Goal: Task Accomplishment & Management: Manage account settings

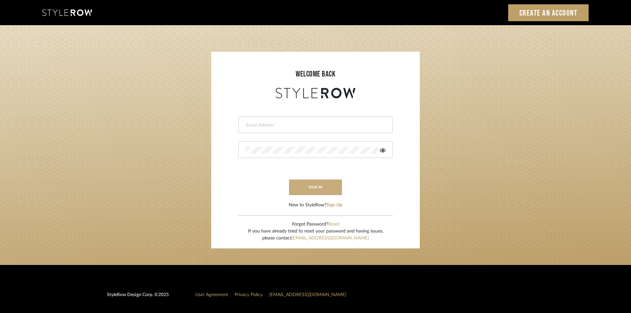
type input "[EMAIL_ADDRESS][DOMAIN_NAME]"
click at [323, 188] on button "sign in" at bounding box center [315, 187] width 53 height 16
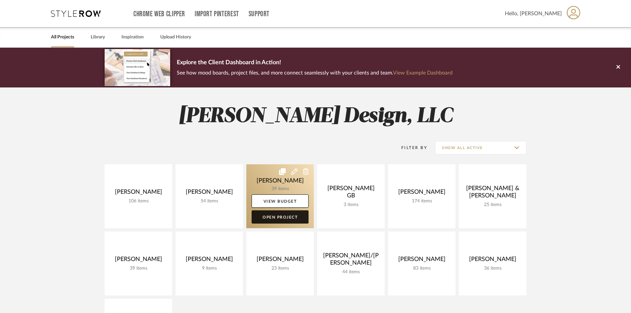
click at [289, 218] on link "Open Project" at bounding box center [280, 216] width 57 height 13
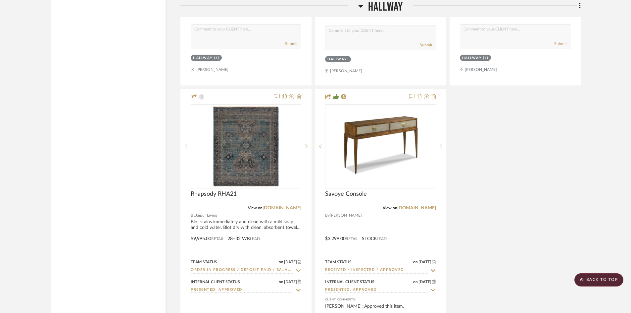
scroll to position [1688, 0]
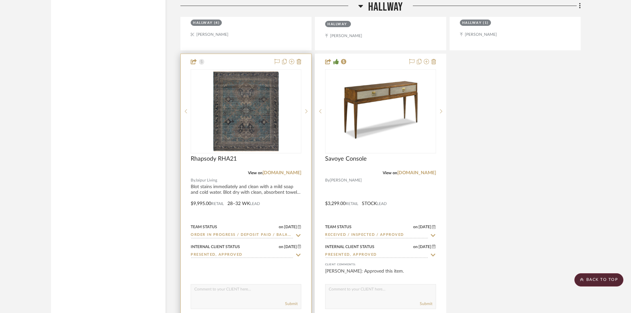
click at [286, 271] on div at bounding box center [246, 267] width 111 height 13
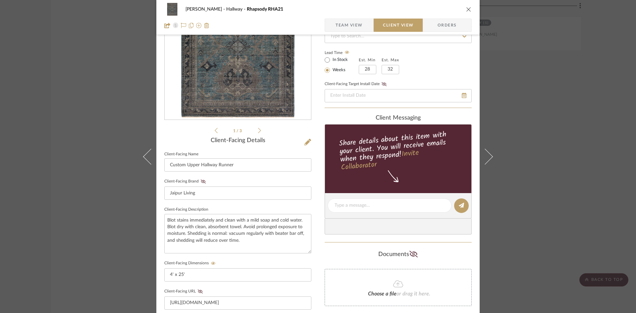
scroll to position [0, 0]
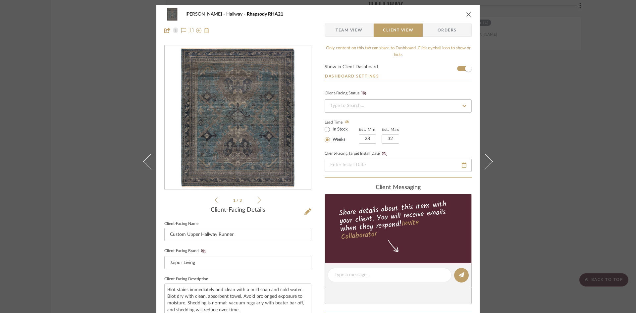
click at [343, 31] on span "Team View" at bounding box center [348, 30] width 27 height 13
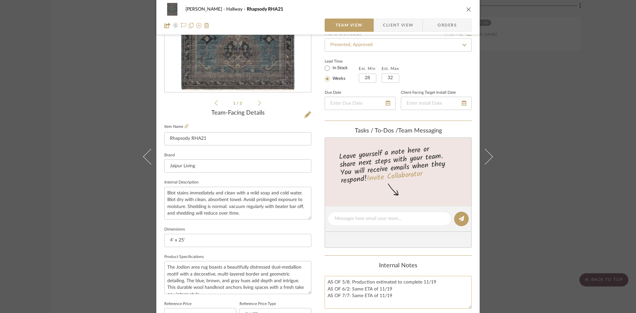
scroll to position [166, 0]
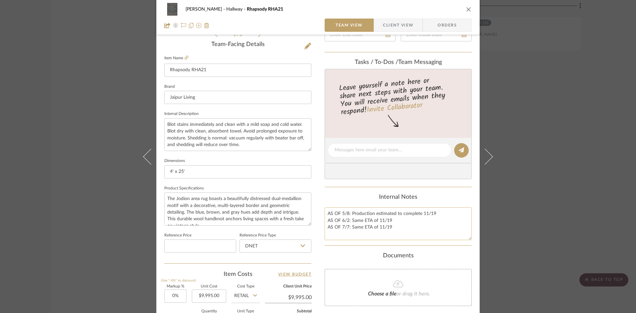
click at [402, 226] on textarea "AS OF 5/8: Production estimated to complete 11/19 AS OF 6/2: Same ETA of 11/19 …" at bounding box center [397, 223] width 147 height 33
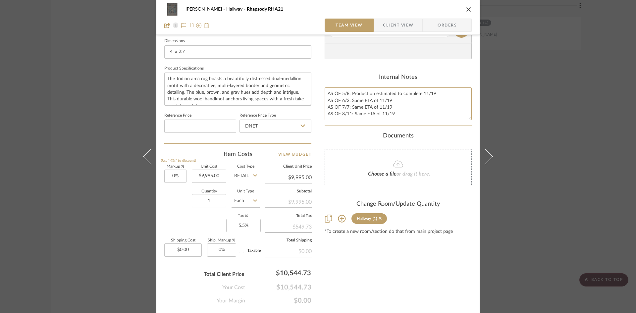
scroll to position [304, 0]
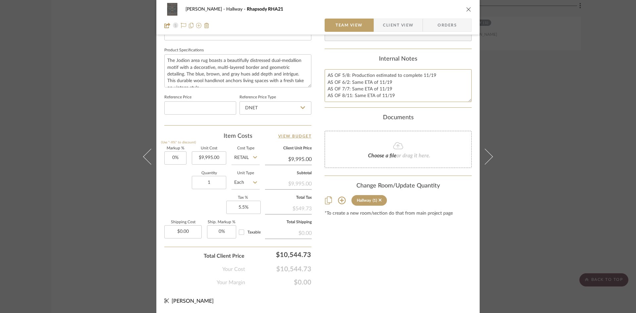
type textarea "AS OF 5/8: Production estimated to complete 11/19 AS OF 6/2: Same ETA of 11/19 …"
click at [454, 215] on div "*To create a new room/section do that from main project page" at bounding box center [397, 213] width 147 height 5
click at [468, 9] on icon "close" at bounding box center [468, 9] width 5 height 5
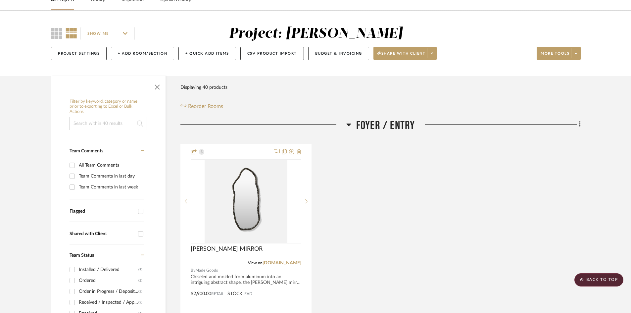
scroll to position [0, 0]
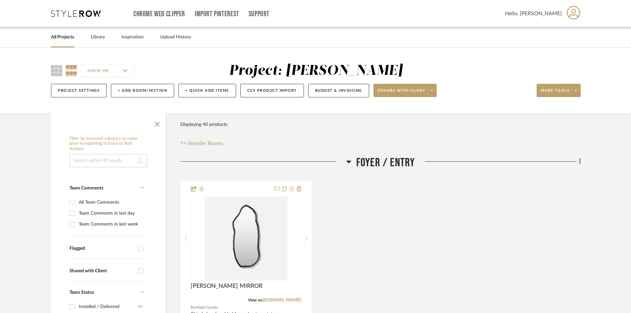
click at [73, 17] on div "Chrome Web Clipper Import Pinterest Support All Projects Library Inspiration Up…" at bounding box center [316, 13] width 530 height 27
click at [83, 14] on icon at bounding box center [76, 13] width 50 height 7
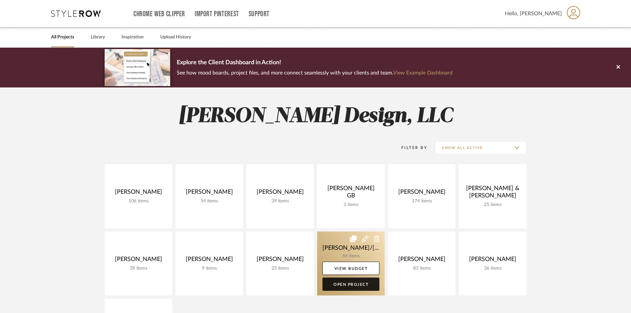
click at [360, 286] on link "Open Project" at bounding box center [350, 283] width 57 height 13
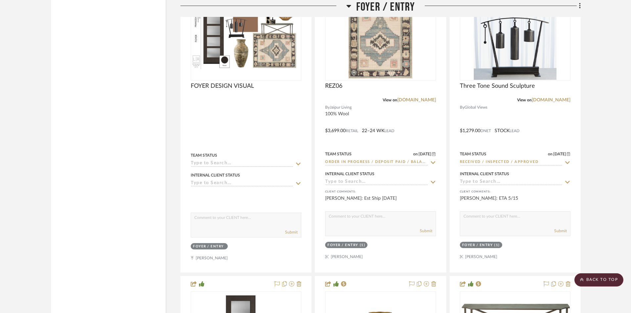
scroll to position [1457, 0]
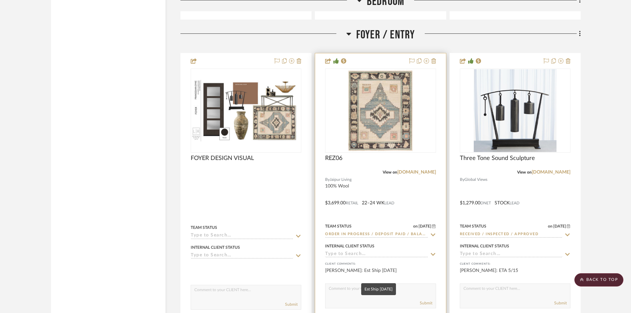
click at [429, 274] on div "[PERSON_NAME]: Est Ship [DATE]" at bounding box center [380, 273] width 111 height 13
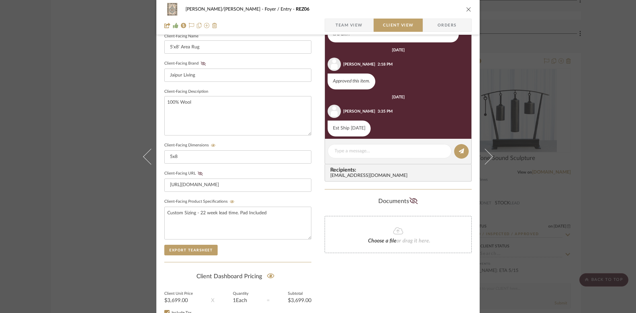
scroll to position [232, 0]
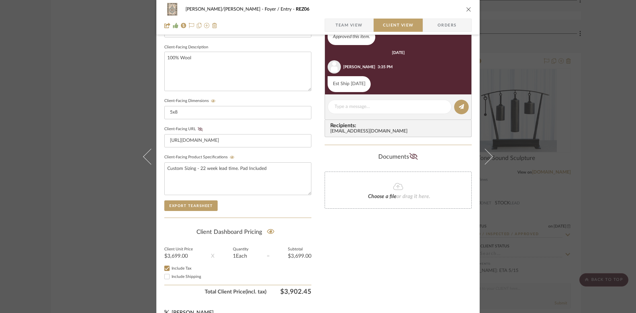
click at [350, 23] on span "Team View" at bounding box center [348, 25] width 27 height 13
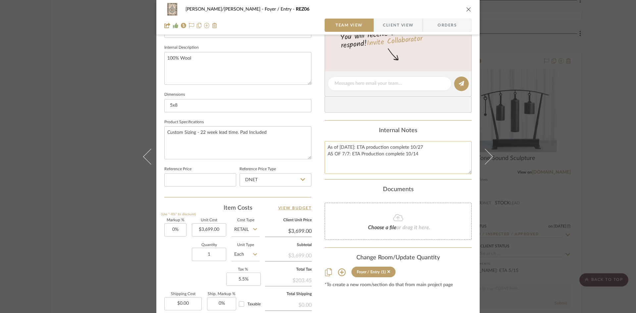
click at [427, 155] on textarea "As of [DATE]: ETA production complete 10/27 AS OF 7/7: ETA Production complete …" at bounding box center [397, 157] width 147 height 33
type textarea "As of [DATE]: ETA production complete 10/27 AS OF 7/7: ETA Production complete …"
click at [457, 190] on div "Documents" at bounding box center [397, 189] width 147 height 7
click at [466, 8] on icon "close" at bounding box center [468, 9] width 5 height 5
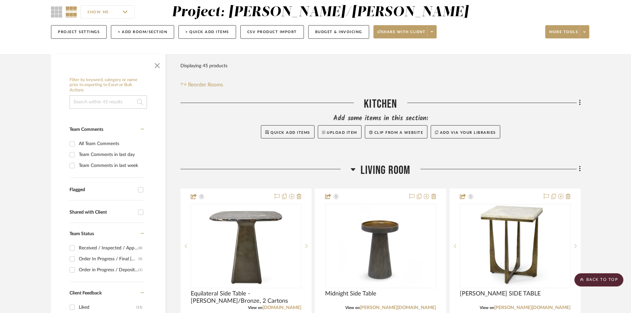
scroll to position [0, 0]
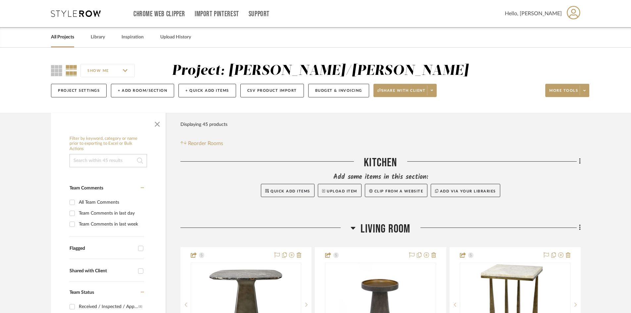
click at [81, 11] on icon at bounding box center [76, 13] width 50 height 7
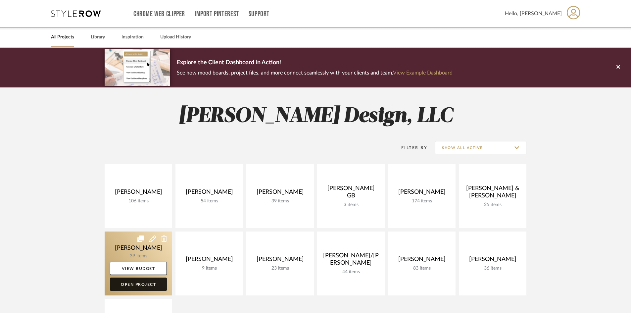
click at [149, 284] on link "Open Project" at bounding box center [138, 283] width 57 height 13
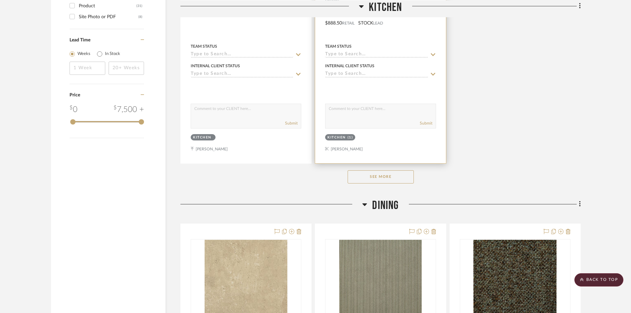
scroll to position [828, 0]
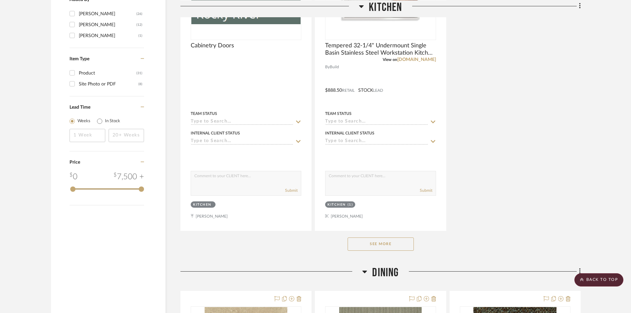
click at [381, 246] on button "See More" at bounding box center [381, 243] width 66 height 13
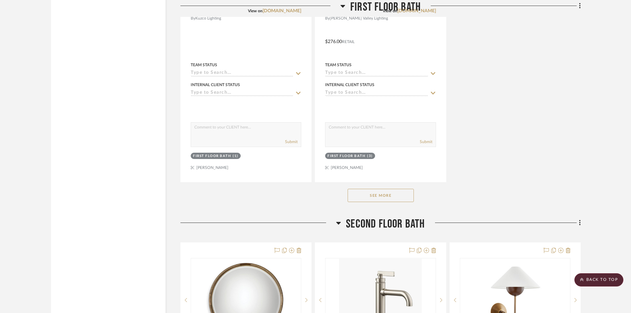
scroll to position [3112, 0]
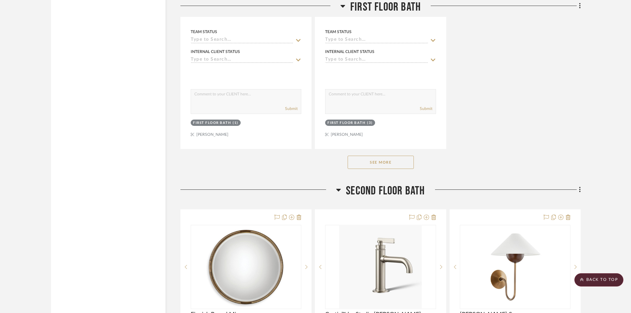
click at [400, 166] on button "See More" at bounding box center [381, 162] width 66 height 13
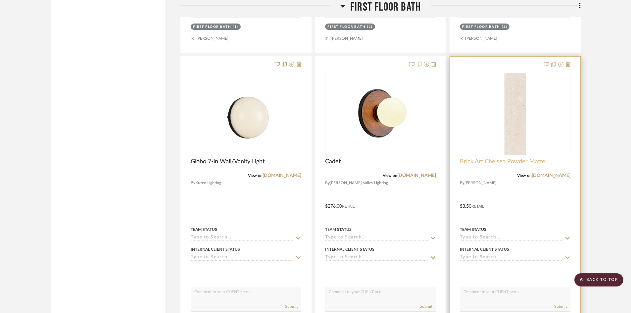
scroll to position [2913, 0]
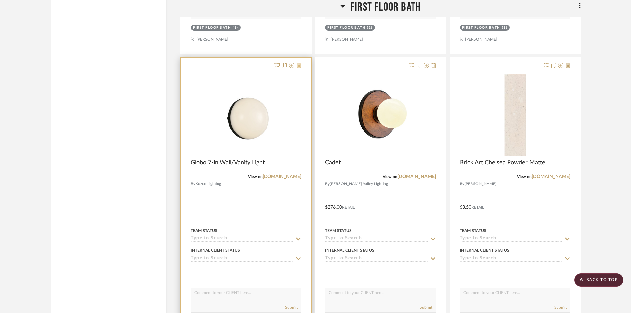
click at [300, 64] on icon at bounding box center [299, 65] width 5 height 5
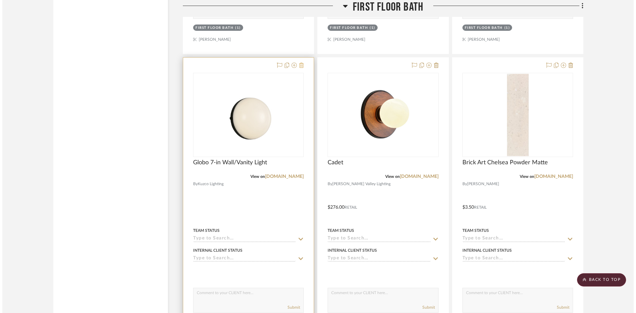
scroll to position [0, 0]
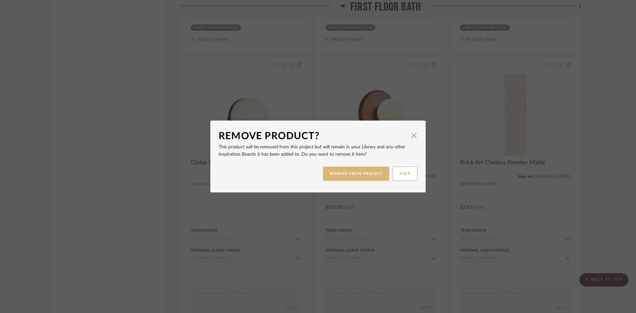
click at [354, 175] on button "REMOVE FROM PROJECT" at bounding box center [356, 174] width 67 height 14
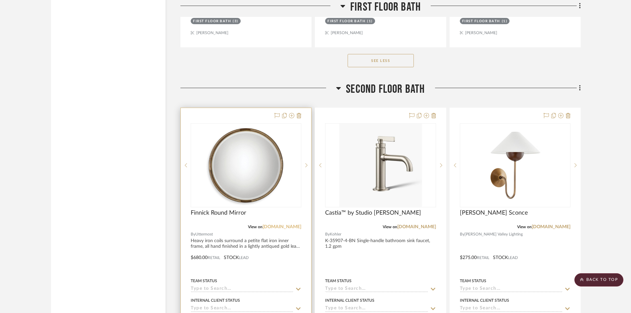
scroll to position [3245, 0]
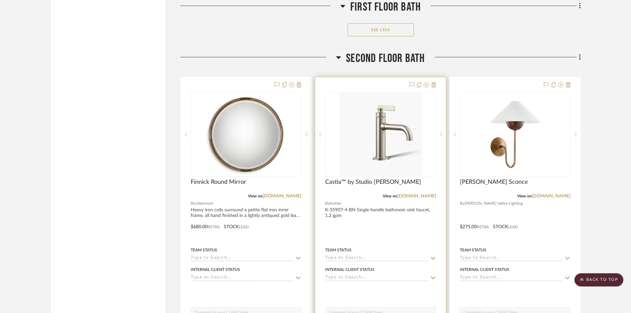
click at [388, 220] on div at bounding box center [380, 222] width 130 height 290
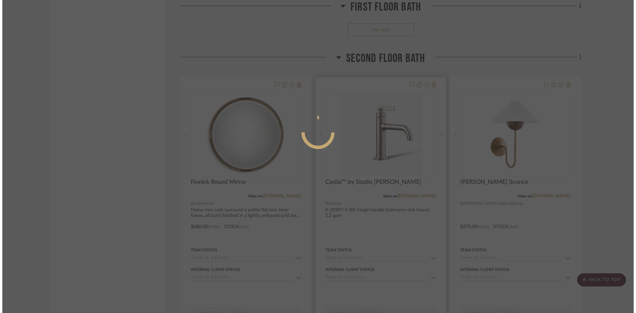
scroll to position [0, 0]
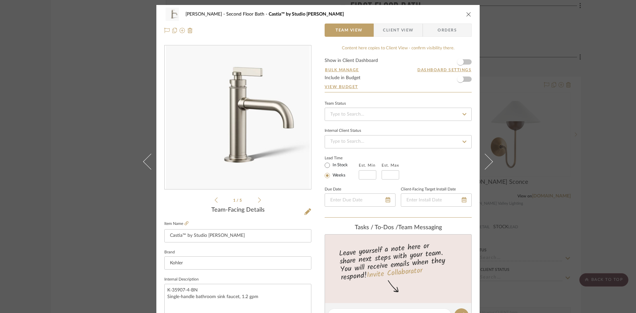
click at [467, 15] on icon "close" at bounding box center [468, 14] width 5 height 5
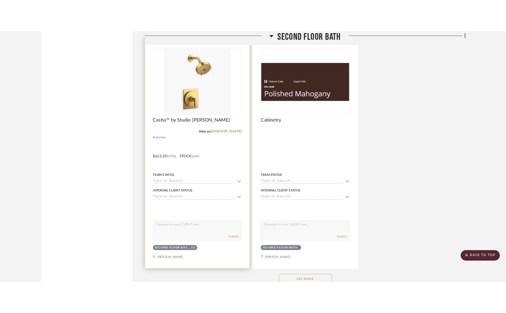
scroll to position [3907, 0]
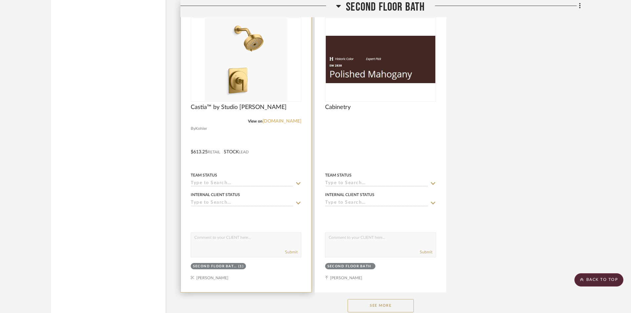
click at [284, 121] on link "[DOMAIN_NAME]" at bounding box center [282, 121] width 39 height 5
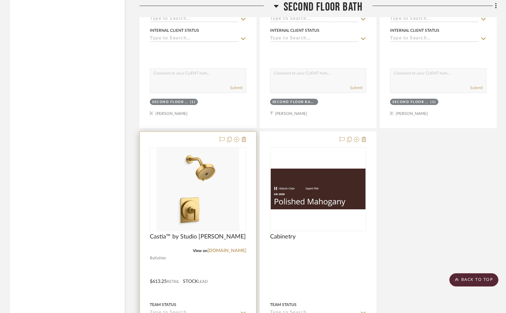
scroll to position [3807, 0]
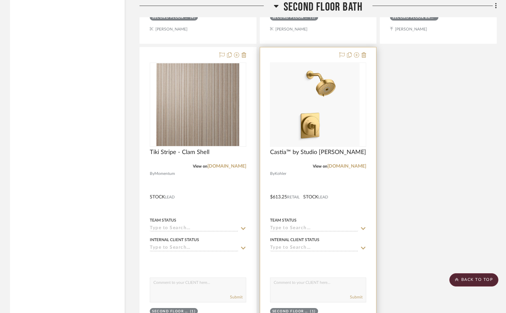
scroll to position [3874, 0]
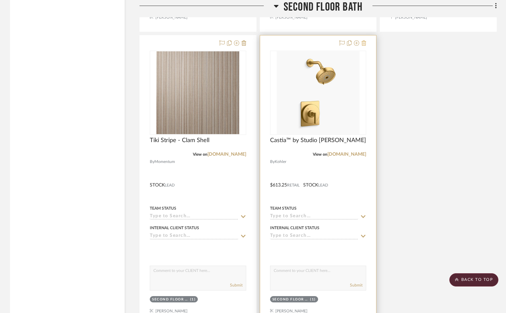
click at [363, 45] on icon at bounding box center [363, 42] width 5 height 5
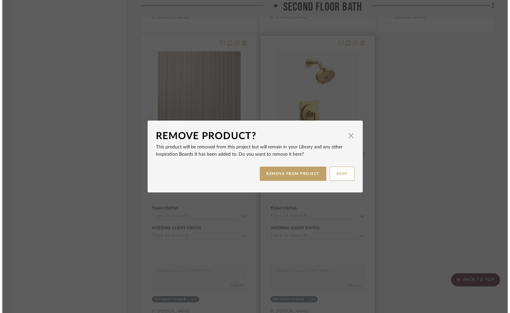
scroll to position [0, 0]
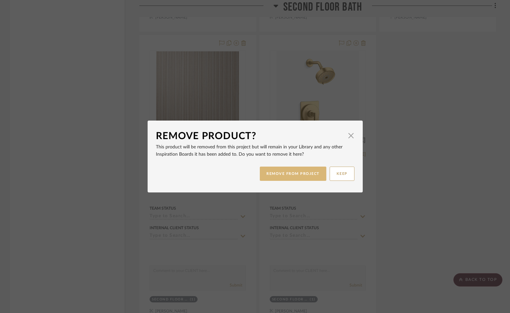
click at [299, 174] on button "REMOVE FROM PROJECT" at bounding box center [293, 174] width 67 height 14
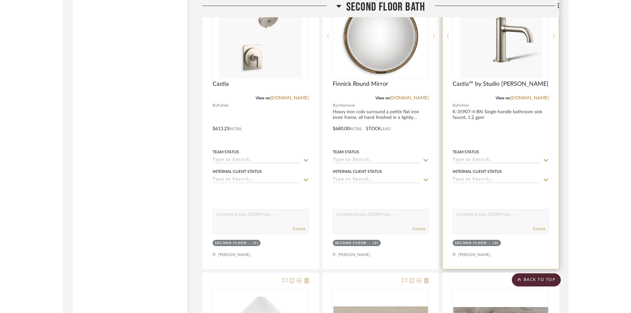
scroll to position [3278, 0]
